Goal: Information Seeking & Learning: Find specific fact

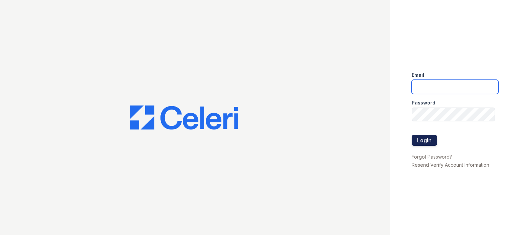
type input "avalon.pm@cafmanagement.com"
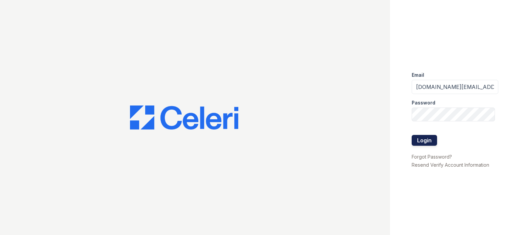
click at [421, 137] on button "Login" at bounding box center [424, 140] width 25 height 11
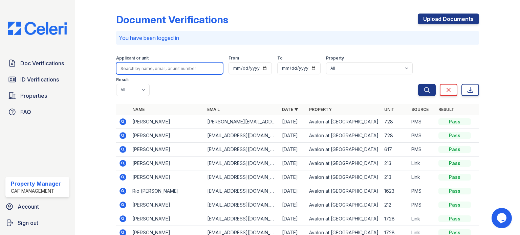
click at [157, 70] on input "search" at bounding box center [169, 68] width 107 height 12
type input "bianca"
click at [418, 84] on button "Search" at bounding box center [427, 90] width 18 height 12
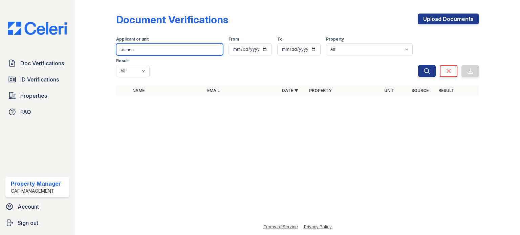
click at [177, 48] on input "bianca" at bounding box center [169, 49] width 107 height 12
click at [155, 48] on input "search" at bounding box center [169, 49] width 107 height 12
type input "[PERSON_NAME]"
click at [418, 65] on button "Search" at bounding box center [427, 71] width 18 height 12
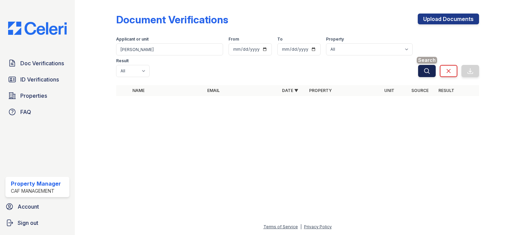
click at [425, 65] on button "Search" at bounding box center [427, 71] width 18 height 12
click at [425, 68] on icon "submit" at bounding box center [426, 71] width 7 height 7
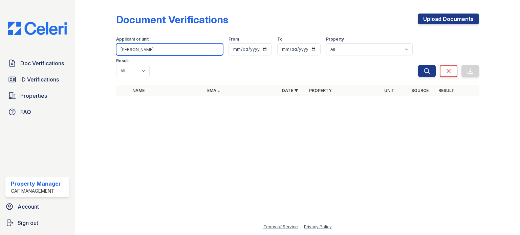
click at [156, 51] on input "[PERSON_NAME]" at bounding box center [169, 49] width 107 height 12
type input "s"
type input "bianca"
click at [418, 65] on button "Search" at bounding box center [427, 71] width 18 height 12
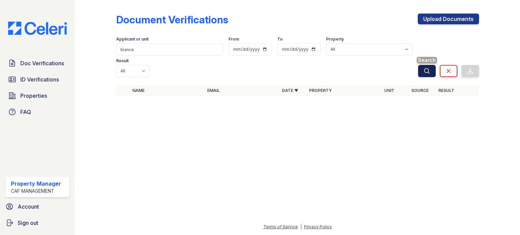
click at [427, 68] on icon "submit" at bounding box center [426, 71] width 7 height 7
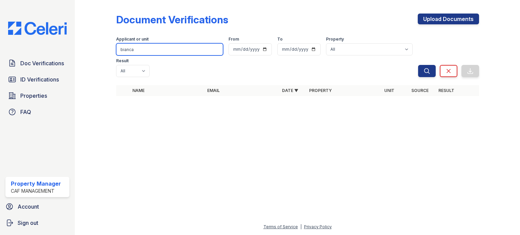
click at [157, 51] on input "bianca" at bounding box center [169, 49] width 107 height 12
type input "b"
type input "marco"
click at [418, 65] on button "Search" at bounding box center [427, 71] width 18 height 12
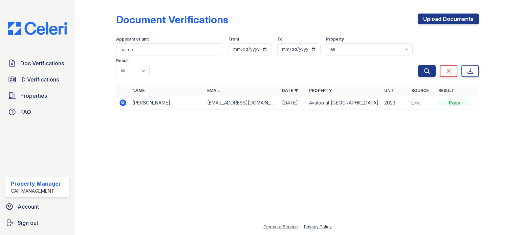
click at [142, 96] on td "[PERSON_NAME]" at bounding box center [167, 103] width 75 height 14
click at [125, 100] on icon at bounding box center [122, 103] width 7 height 7
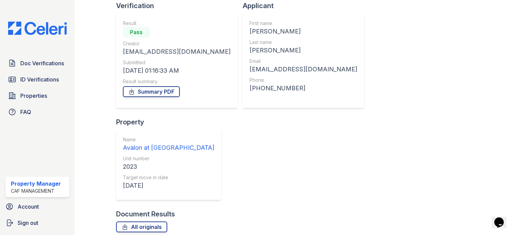
scroll to position [66, 0]
